Goal: Information Seeking & Learning: Learn about a topic

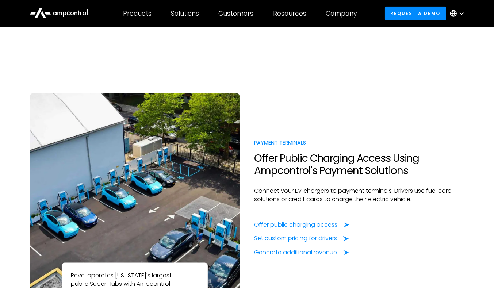
scroll to position [583, 0]
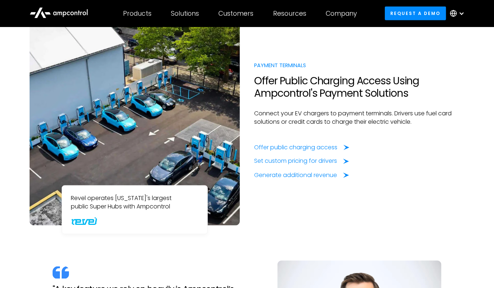
click at [306, 95] on h2 "Offer Public Charging Access Using Ampcontrol's Payment Solutions" at bounding box center [360, 87] width 210 height 24
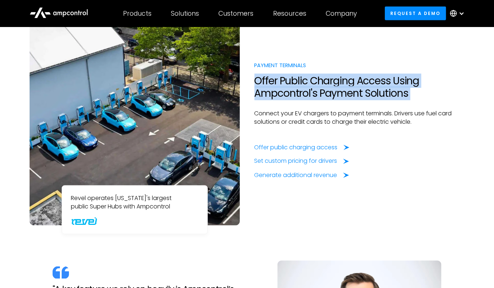
click at [306, 95] on h2 "Offer Public Charging Access Using Ampcontrol's Payment Solutions" at bounding box center [360, 87] width 210 height 24
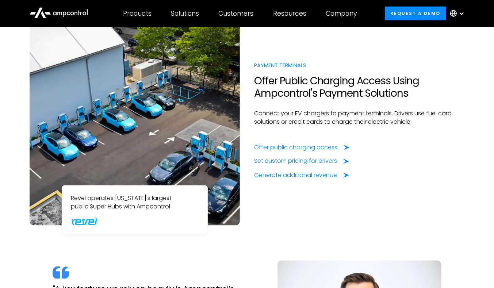
click at [343, 116] on p "Connect your EV chargers to payment terminals. Drivers use fuel card solutions …" at bounding box center [360, 118] width 210 height 16
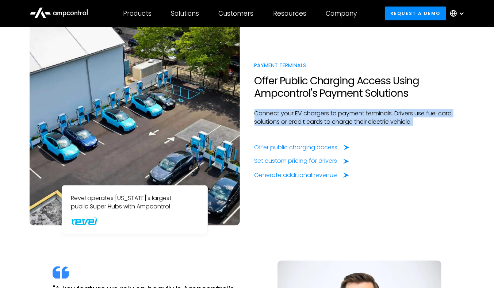
drag, startPoint x: 343, startPoint y: 116, endPoint x: 383, endPoint y: 135, distance: 43.8
click at [383, 135] on div "Payment Terminals Offer Public Charging Access Using Ampcontrol's Payment Solut…" at bounding box center [359, 120] width 225 height 118
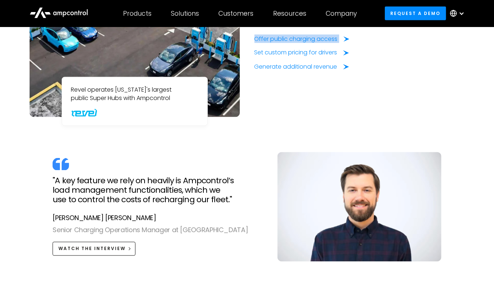
scroll to position [691, 0]
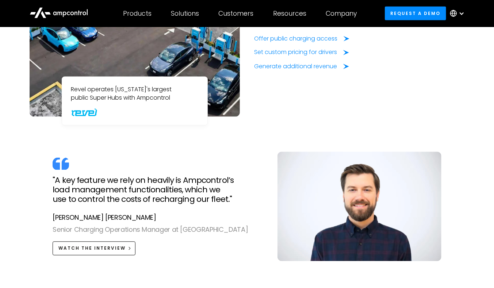
click at [215, 197] on h2 ""A key feature we rely on heavily is Ampcontrol’s load management functionaliti…" at bounding box center [158, 190] width 210 height 29
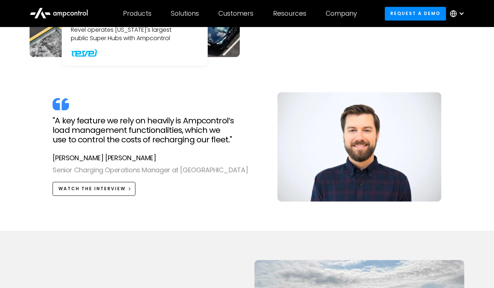
scroll to position [761, 0]
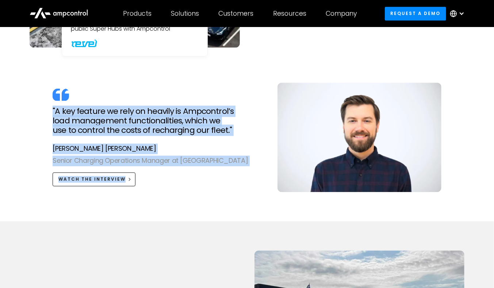
drag, startPoint x: 215, startPoint y: 176, endPoint x: 192, endPoint y: 89, distance: 90.5
click at [192, 89] on div ""A key feature we rely on heavily is Ampcontrol’s load management functionaliti…" at bounding box center [157, 137] width 225 height 98
drag, startPoint x: 192, startPoint y: 89, endPoint x: 224, endPoint y: 186, distance: 102.0
click at [224, 186] on div ""A key feature we rely on heavily is Ampcontrol’s load management functionaliti…" at bounding box center [247, 145] width 450 height 124
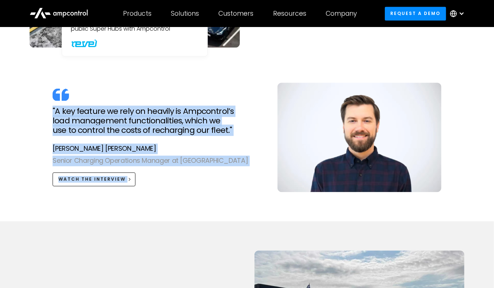
click at [224, 186] on div ""A key feature we rely on heavily is Ampcontrol’s load management functionaliti…" at bounding box center [247, 145] width 450 height 124
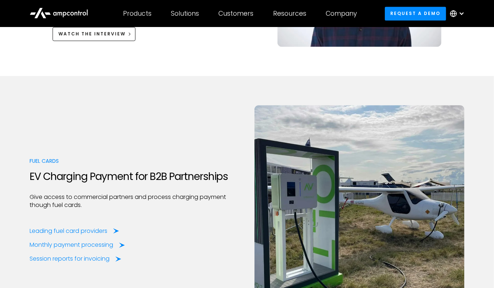
scroll to position [953, 0]
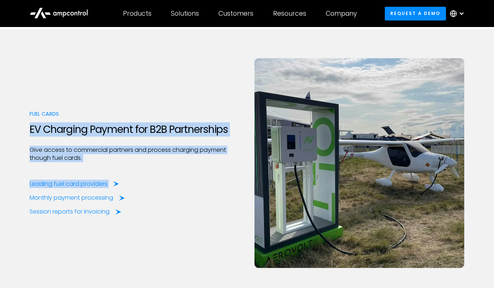
drag, startPoint x: 199, startPoint y: 70, endPoint x: 204, endPoint y: 229, distance: 159.7
click at [204, 229] on div "Fuel Cards EV Charging Payment for B2B Partnerships Give access to commercial p…" at bounding box center [247, 170] width 450 height 225
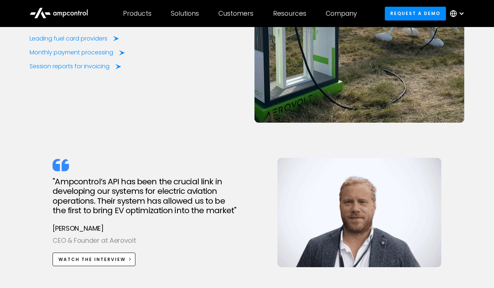
scroll to position [1156, 0]
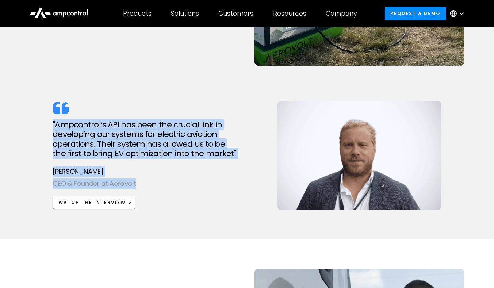
drag, startPoint x: 196, startPoint y: 97, endPoint x: 198, endPoint y: 197, distance: 100.1
click at [198, 197] on div "Fuel Cards EV Charging Payment for B2B Partnerships Give access to commercial p…" at bounding box center [247, 40] width 435 height 369
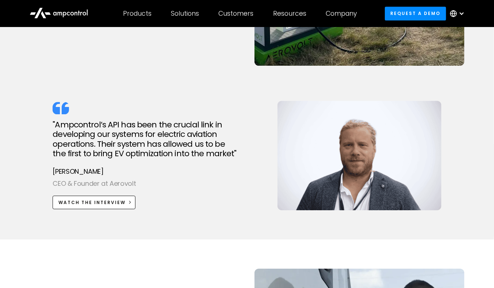
click at [198, 197] on div ""Ampcontrol’s API has been the crucial link in developing our systems for elect…" at bounding box center [158, 164] width 210 height 89
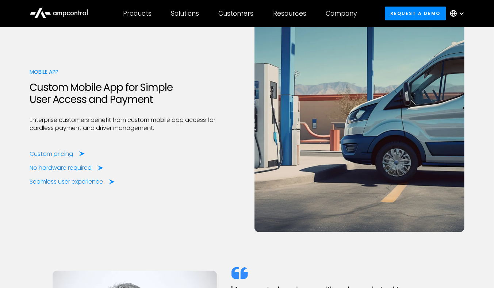
scroll to position [1826, 0]
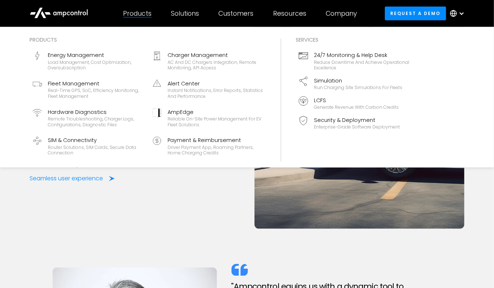
click at [191, 61] on div "AC and DC chargers integration, remote monitoring, API access" at bounding box center [216, 65] width 96 height 11
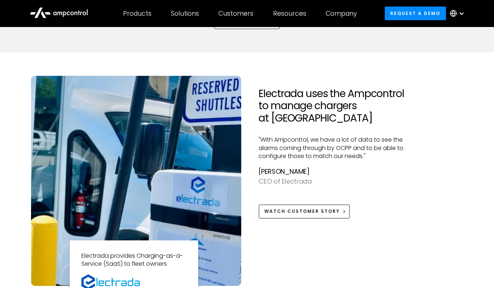
scroll to position [561, 0]
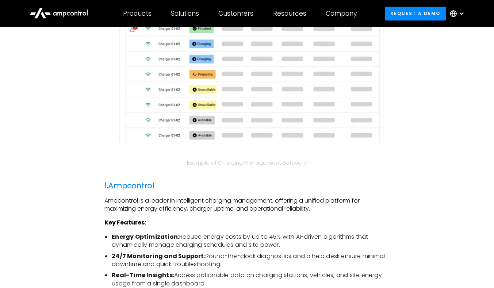
scroll to position [923, 0]
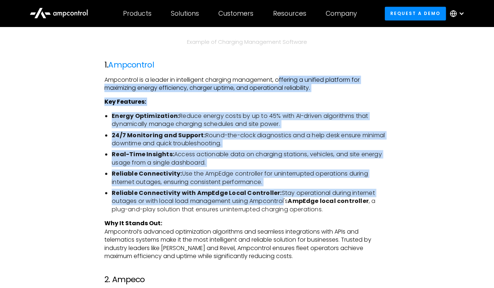
drag, startPoint x: 281, startPoint y: 72, endPoint x: 285, endPoint y: 210, distance: 137.7
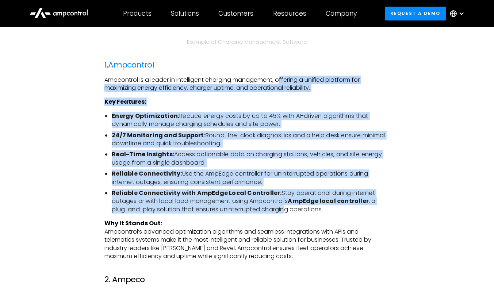
click at [285, 210] on li "Reliable Connectivity with AmpEdge Local Controller: Stay operational during in…" at bounding box center [251, 201] width 278 height 24
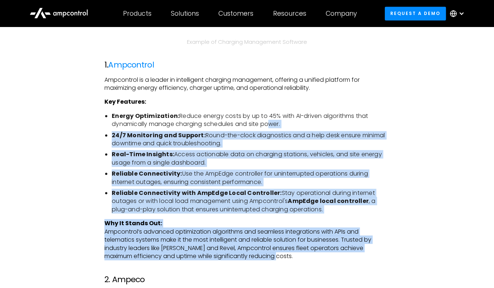
drag, startPoint x: 280, startPoint y: 258, endPoint x: 260, endPoint y: 108, distance: 151.4
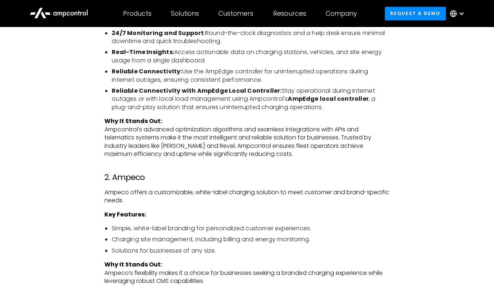
scroll to position [1087, 0]
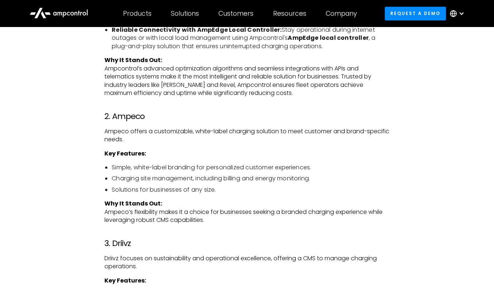
click at [248, 79] on p "Why It Stands Out: Ampcontrol’s advanced optimization algorithms and seamless i…" at bounding box center [246, 76] width 285 height 41
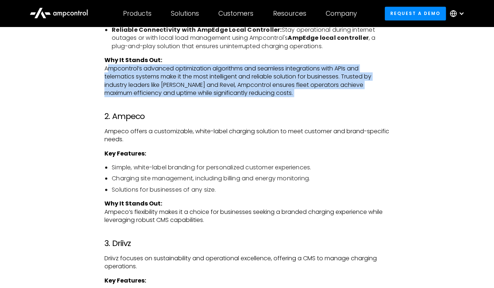
click at [248, 79] on p "Why It Stands Out: Ampcontrol’s advanced optimization algorithms and seamless i…" at bounding box center [246, 76] width 285 height 41
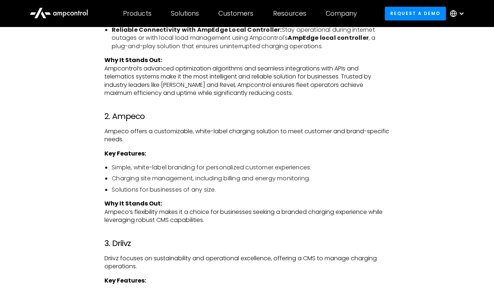
click at [253, 129] on p "Ampeco offers a customizable, white-label charging solution to meet customer an…" at bounding box center [246, 135] width 285 height 16
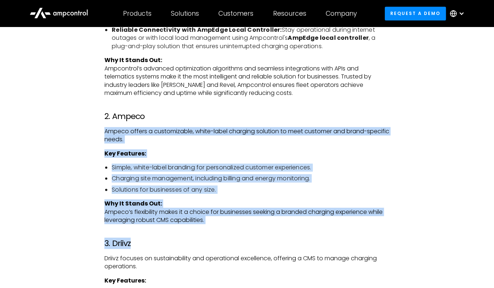
drag, startPoint x: 278, startPoint y: 106, endPoint x: 291, endPoint y: 229, distance: 123.4
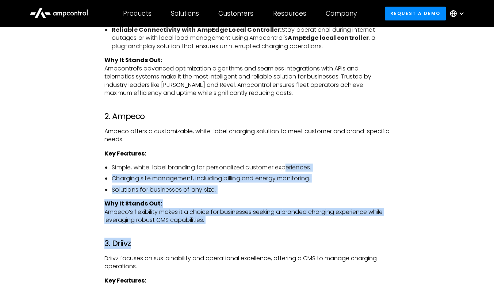
drag, startPoint x: 291, startPoint y: 229, endPoint x: 288, endPoint y: 163, distance: 66.6
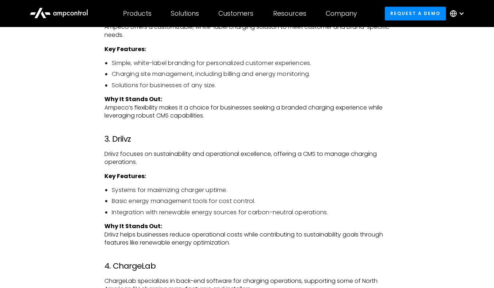
scroll to position [1192, 0]
drag, startPoint x: 271, startPoint y: 134, endPoint x: 303, endPoint y: 246, distance: 115.8
click at [303, 246] on p "Why It Stands Out: Driivz helps businesses reduce operational costs while contr…" at bounding box center [246, 234] width 285 height 24
drag, startPoint x: 303, startPoint y: 246, endPoint x: 289, endPoint y: 147, distance: 100.0
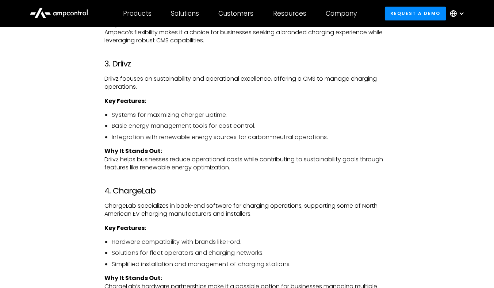
scroll to position [1267, 0]
drag, startPoint x: 281, startPoint y: 94, endPoint x: 287, endPoint y: 166, distance: 72.2
click at [287, 166] on div "As the world embraces electric vehicles (EVs), efficient charging management is…" at bounding box center [246, 274] width 285 height 2147
click at [287, 166] on p "Why It Stands Out: Driivz helps businesses reduce operational costs while contr…" at bounding box center [246, 159] width 285 height 24
drag, startPoint x: 287, startPoint y: 166, endPoint x: 279, endPoint y: 103, distance: 63.4
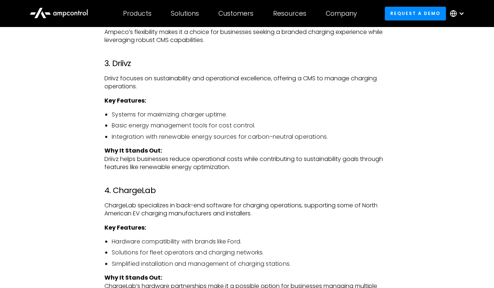
click at [279, 103] on div "As the world embraces electric vehicles (EVs), efficient charging management is…" at bounding box center [246, 274] width 285 height 2147
click at [279, 103] on p "Key Features:" at bounding box center [246, 101] width 285 height 8
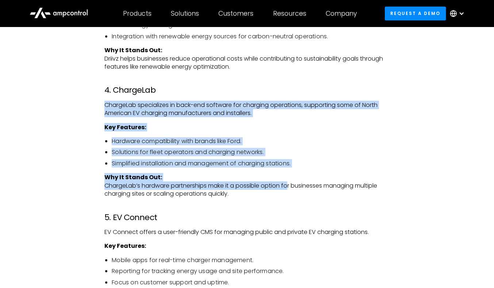
drag, startPoint x: 289, startPoint y: 78, endPoint x: 286, endPoint y: 190, distance: 112.2
click at [286, 190] on div "As the world embraces electric vehicles (EVs), efficient charging management is…" at bounding box center [246, 173] width 285 height 2147
click at [286, 190] on p "Why It Stands Out: ChargeLab’s hardware partnerships make it a possible option …" at bounding box center [246, 185] width 285 height 24
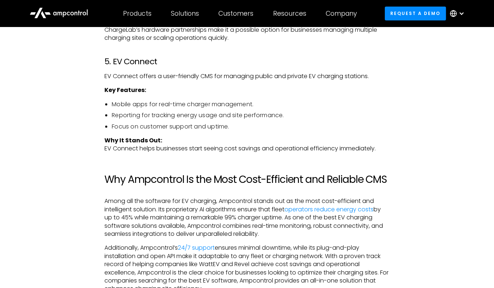
scroll to position [1524, 0]
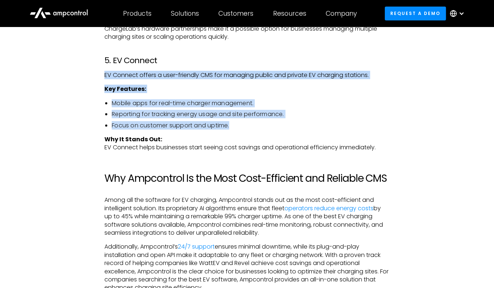
drag, startPoint x: 303, startPoint y: 56, endPoint x: 369, endPoint y: 126, distance: 95.3
click at [369, 126] on div "As the world embraces electric vehicles (EVs), efficient charging management is…" at bounding box center [246, 16] width 285 height 2147
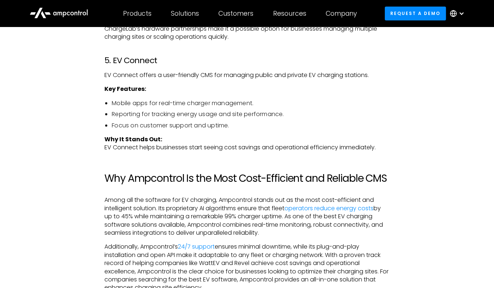
click at [383, 144] on p "Why It Stands Out: EV Connect helps businesses start seeing cost savings and op…" at bounding box center [246, 143] width 285 height 16
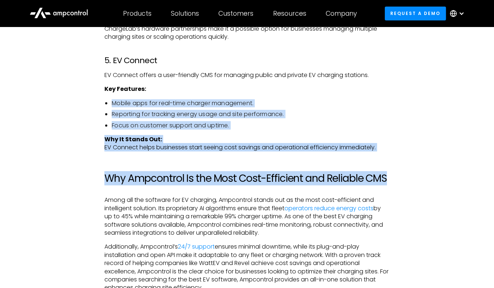
drag, startPoint x: 391, startPoint y: 159, endPoint x: 358, endPoint y: 80, distance: 84.6
click at [358, 80] on div "As the world embraces electric vehicles (EVs), efficient charging management is…" at bounding box center [246, 16] width 299 height 2147
click at [358, 80] on div "As the world embraces electric vehicles (EVs), efficient charging management is…" at bounding box center [246, 16] width 285 height 2147
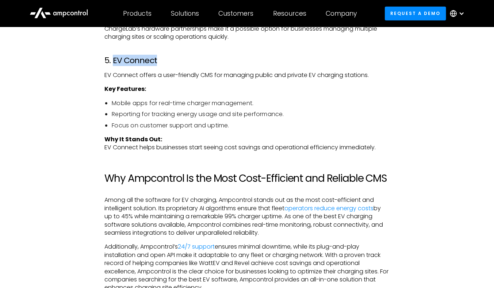
drag, startPoint x: 185, startPoint y: 54, endPoint x: 115, endPoint y: 58, distance: 70.6
click at [115, 58] on div "As the world embraces electric vehicles (EVs), efficient charging management is…" at bounding box center [246, 16] width 285 height 2147
drag, startPoint x: 112, startPoint y: 58, endPoint x: 174, endPoint y: 58, distance: 62.1
click at [174, 58] on h3 "5. EV Connect" at bounding box center [246, 60] width 285 height 9
copy h3 "EV Connect"
